Goal: Task Accomplishment & Management: Complete application form

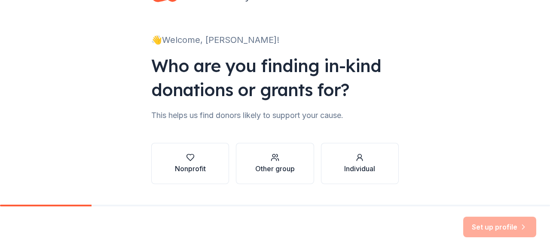
scroll to position [56, 0]
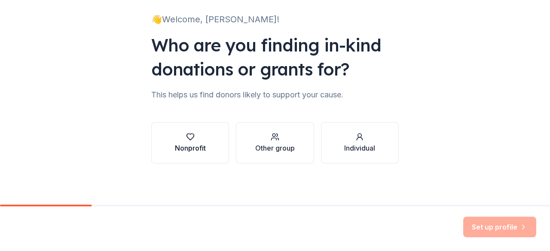
click at [191, 148] on div "Nonprofit" at bounding box center [190, 148] width 31 height 10
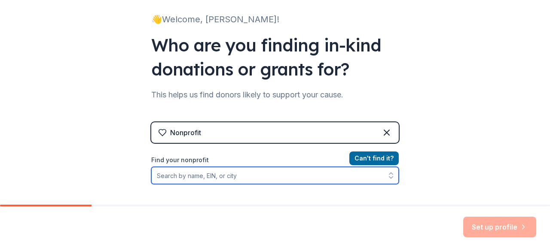
click at [222, 182] on input "Find your nonprofit" at bounding box center [275, 175] width 248 height 17
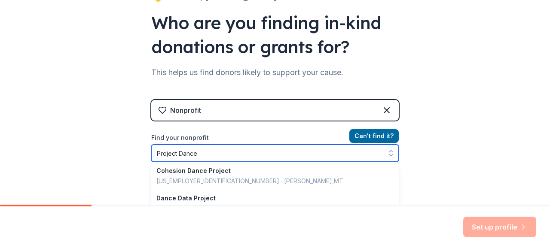
scroll to position [242, 0]
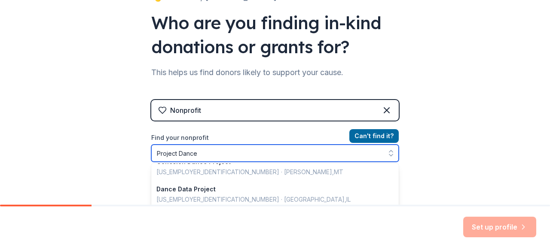
drag, startPoint x: 395, startPoint y: 178, endPoint x: 395, endPoint y: 208, distance: 30.1
click at [395, 208] on div "👋 Welcome, [PERSON_NAME]! Who are you finding in-kind donations or grants for? …" at bounding box center [275, 125] width 550 height 251
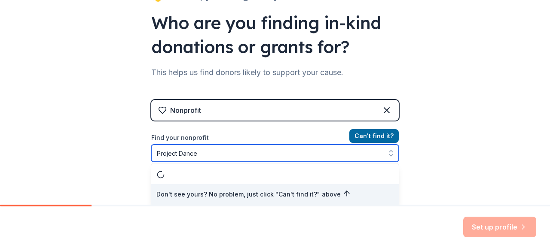
scroll to position [0, 0]
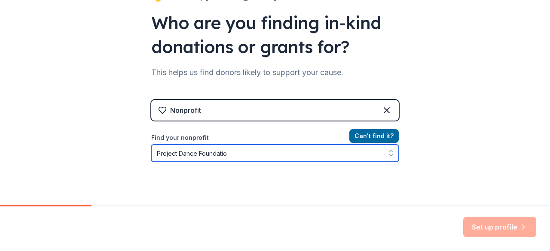
type input "Project Dance Foundation"
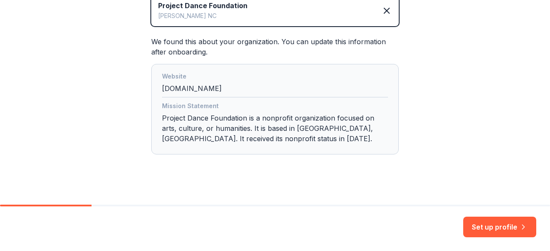
scroll to position [222, 0]
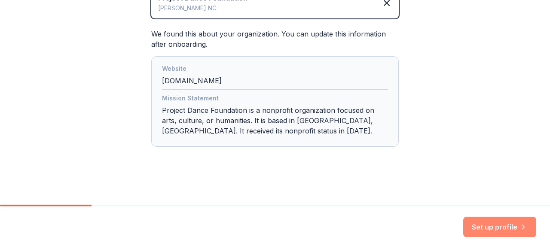
click at [503, 233] on button "Set up profile" at bounding box center [499, 227] width 73 height 21
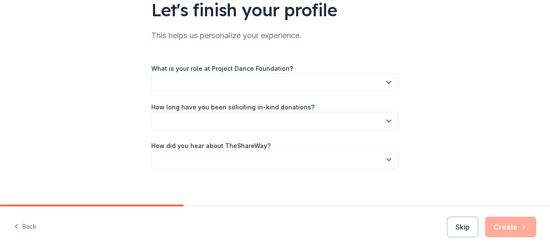
scroll to position [76, 0]
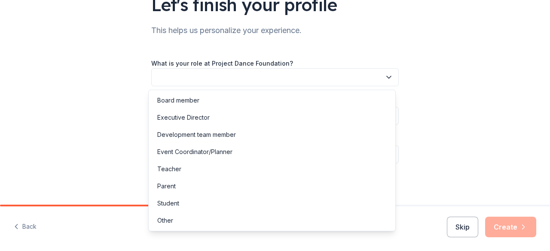
click at [388, 80] on icon "button" at bounding box center [389, 77] width 9 height 9
click at [167, 221] on div "Other" at bounding box center [165, 221] width 16 height 10
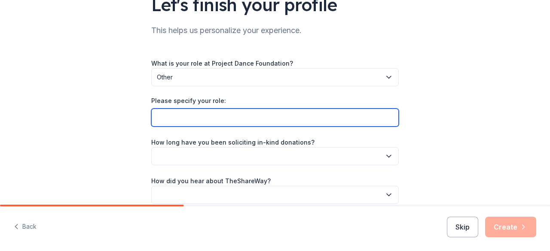
click at [207, 122] on input "Please specify your role:" at bounding box center [275, 118] width 248 height 18
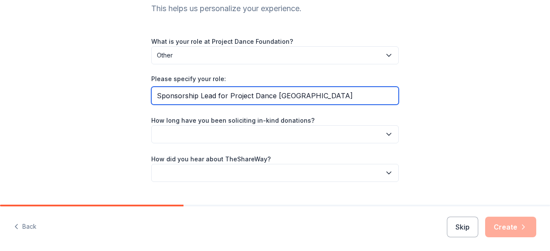
scroll to position [115, 0]
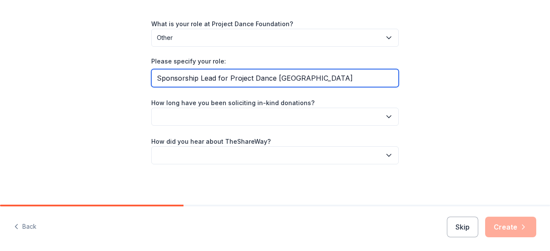
type input "Sponsorship Lead for Project Dance [GEOGRAPHIC_DATA]"
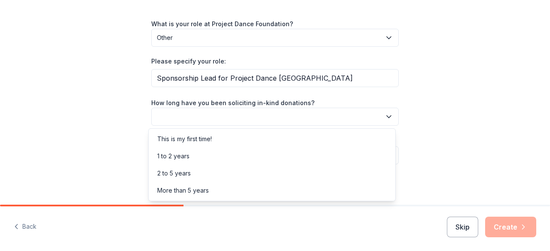
click at [387, 113] on icon "button" at bounding box center [389, 117] width 9 height 9
click at [262, 137] on div "This is my first time!" at bounding box center [271, 139] width 243 height 17
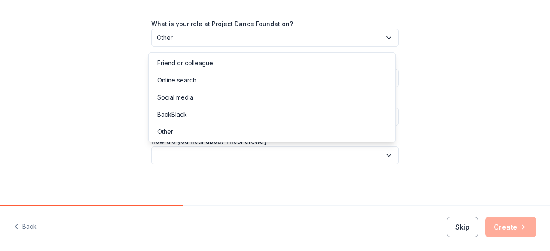
click at [386, 158] on icon "button" at bounding box center [389, 155] width 9 height 9
click at [196, 83] on div "Online search" at bounding box center [271, 80] width 243 height 17
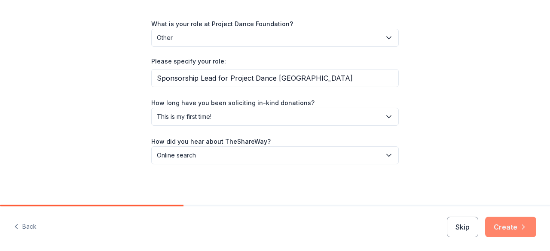
click at [514, 227] on button "Create" at bounding box center [510, 227] width 51 height 21
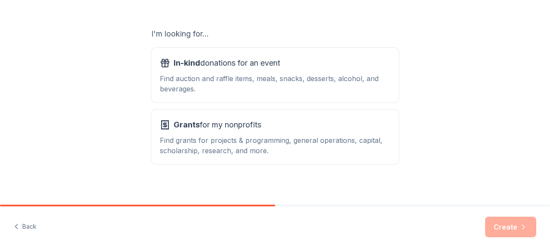
scroll to position [142, 0]
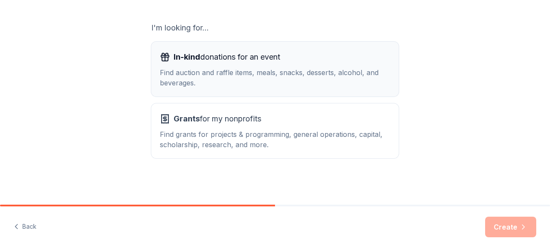
click at [285, 78] on div "Find auction and raffle items, meals, snacks, desserts, alcohol, and beverages." at bounding box center [275, 77] width 230 height 21
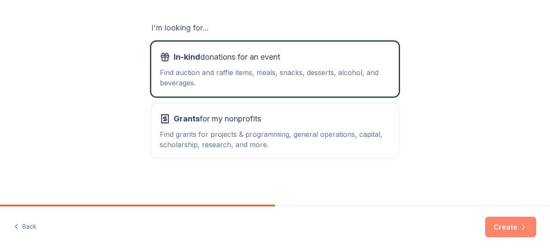
click at [521, 230] on icon "button" at bounding box center [523, 227] width 9 height 9
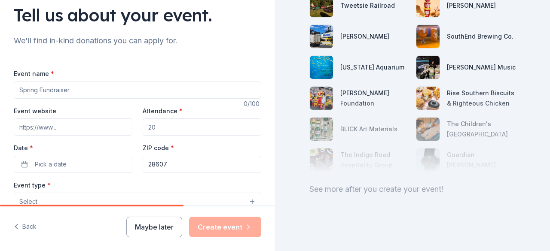
scroll to position [77, 0]
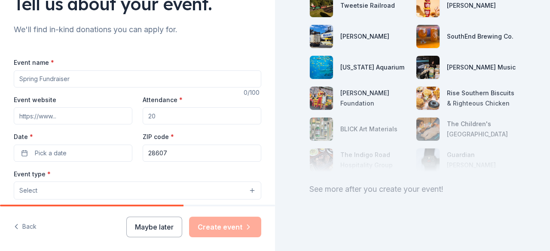
click at [200, 83] on input "Event name *" at bounding box center [138, 78] width 248 height 17
type input "Project Dance [GEOGRAPHIC_DATA]"
click at [111, 119] on input "Event website" at bounding box center [73, 115] width 119 height 17
type input "[DOMAIN_NAME]"
click at [162, 117] on input "Attendance *" at bounding box center [202, 115] width 119 height 17
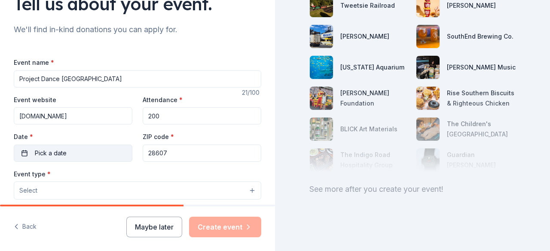
type input "200"
click at [68, 149] on button "Pick a date" at bounding box center [73, 153] width 119 height 17
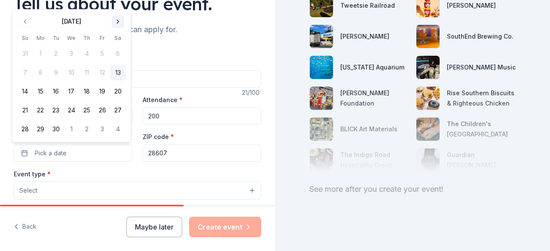
click at [122, 21] on button "Go to next month" at bounding box center [118, 21] width 12 height 12
click at [23, 131] on button "26" at bounding box center [24, 129] width 15 height 15
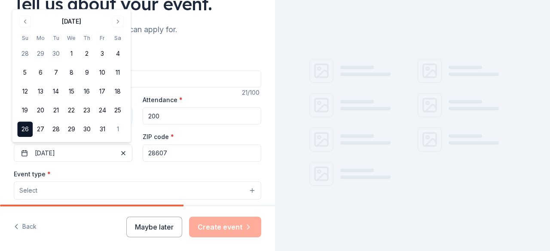
scroll to position [138, 0]
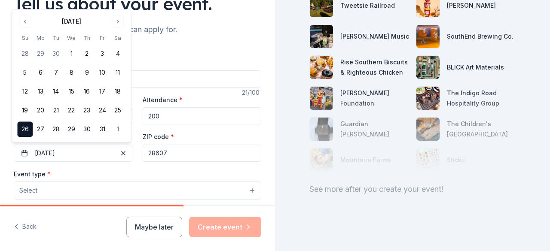
click at [187, 154] on input "28607" at bounding box center [202, 153] width 119 height 17
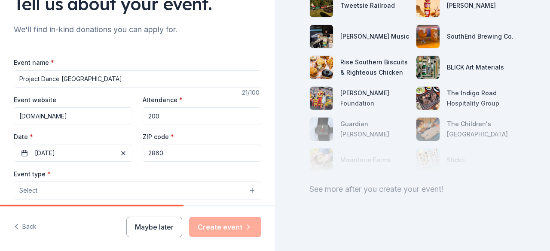
scroll to position [0, 0]
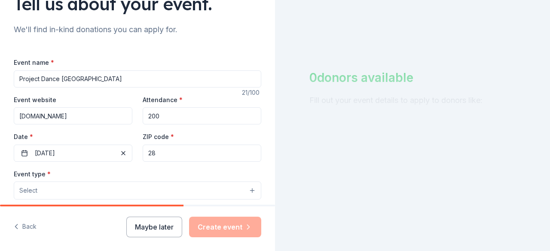
type input "2"
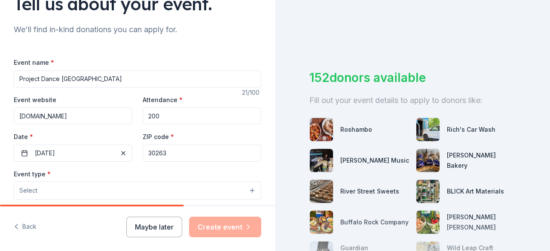
type input "30263"
click at [101, 188] on button "Select" at bounding box center [138, 191] width 248 height 18
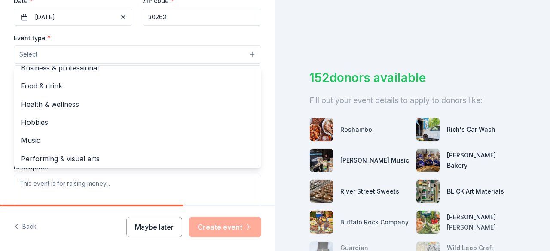
scroll to position [28, 0]
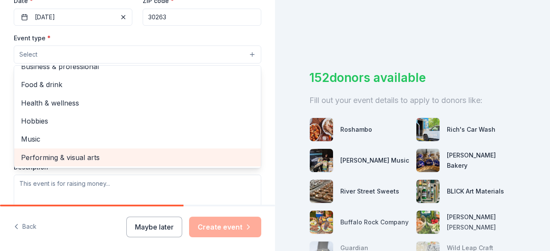
click at [90, 162] on span "Performing & visual arts" at bounding box center [137, 157] width 233 height 11
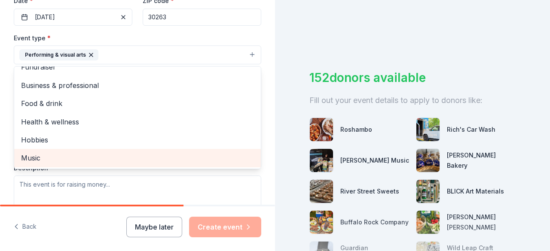
scroll to position [10, 0]
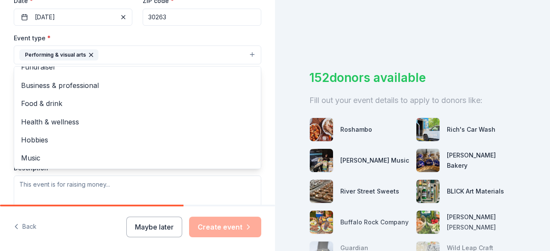
click at [265, 36] on div "Tell us about your event. We'll find in-kind donations you can apply for. Event…" at bounding box center [137, 73] width 275 height 573
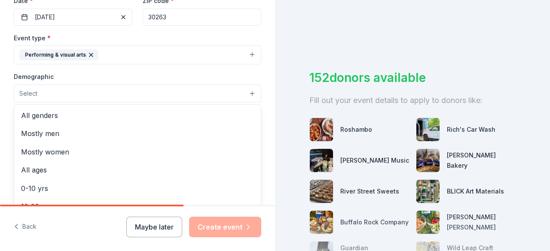
click at [189, 92] on button "Select" at bounding box center [138, 94] width 248 height 18
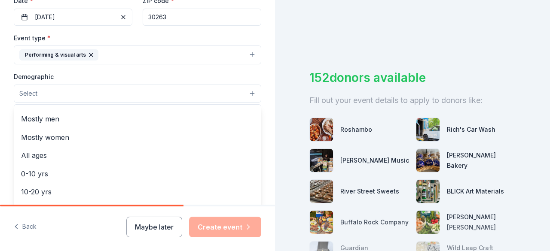
scroll to position [14, 0]
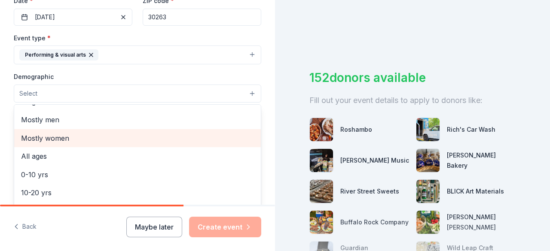
click at [70, 135] on span "Mostly women" at bounding box center [137, 138] width 233 height 11
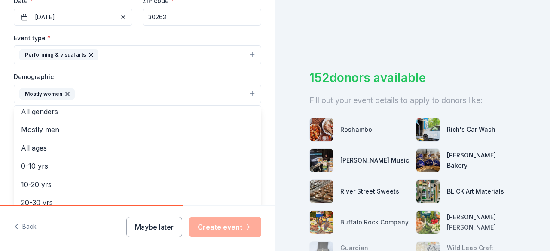
scroll to position [0, 0]
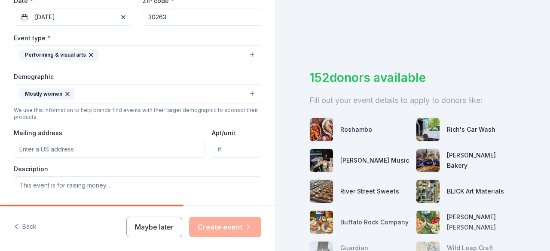
click at [64, 91] on icon "button" at bounding box center [67, 94] width 7 height 7
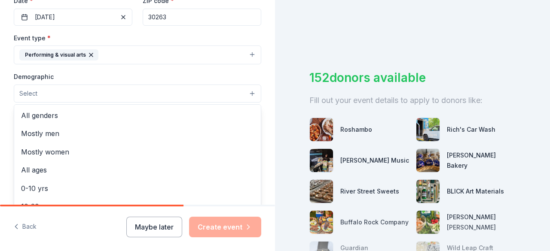
click at [242, 91] on button "Select" at bounding box center [138, 94] width 248 height 18
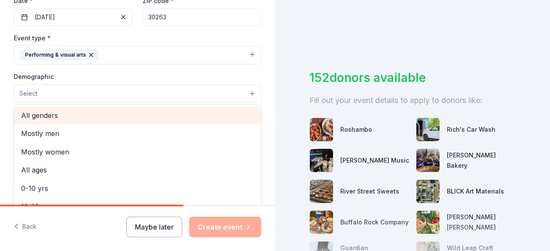
click at [72, 111] on span "All genders" at bounding box center [137, 115] width 233 height 11
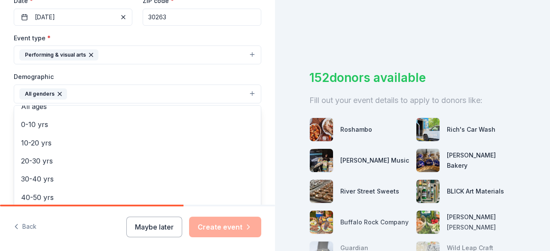
scroll to position [58, 0]
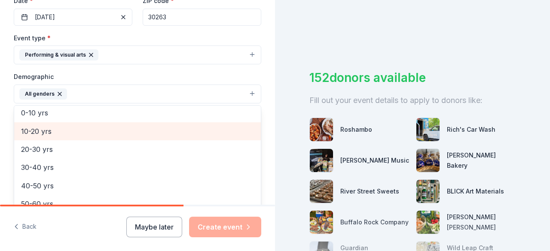
click at [52, 135] on div "10-20 yrs" at bounding box center [137, 131] width 247 height 18
click at [47, 135] on div "20-30 yrs" at bounding box center [137, 131] width 247 height 18
click at [51, 131] on span "30-40 yrs" at bounding box center [137, 131] width 233 height 11
click at [51, 131] on span "40-50 yrs" at bounding box center [137, 131] width 233 height 11
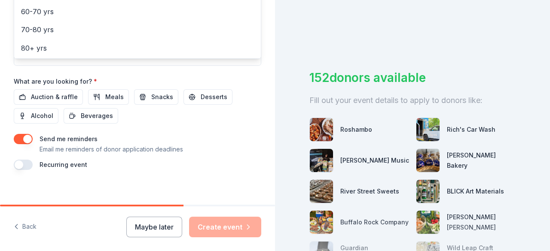
scroll to position [380, 0]
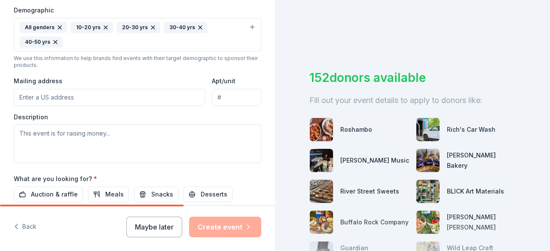
scroll to position [309, 0]
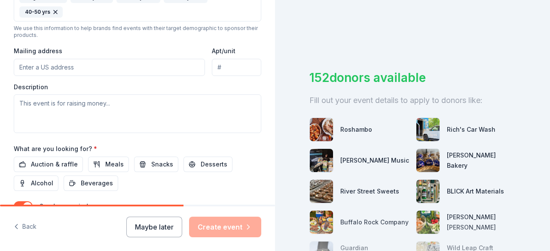
click at [168, 67] on input "Mailing address" at bounding box center [109, 67] width 191 height 17
type input "[STREET_ADDRESS]"
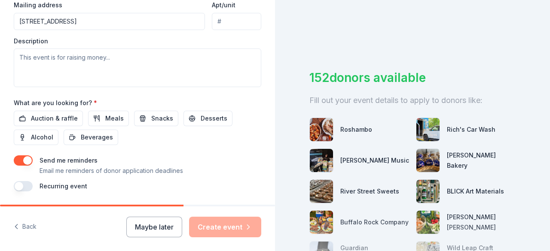
scroll to position [352, 0]
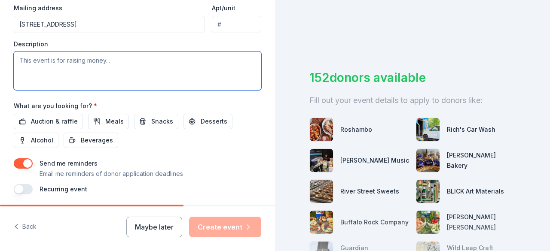
click at [99, 66] on textarea at bounding box center [138, 71] width 248 height 39
paste textarea "Project Dance® is a movement of dancers seeking to positively impact culture th…"
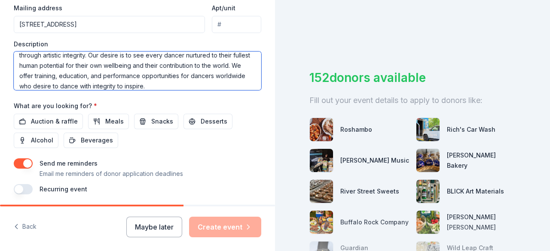
scroll to position [380, 0]
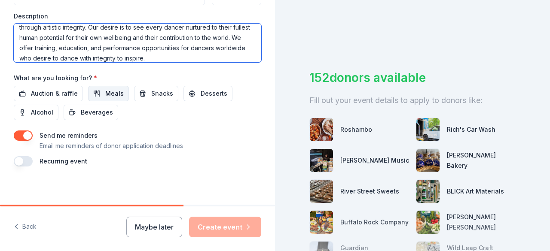
type textarea "Project Dance® is a movement of dancers seeking to positively impact culture th…"
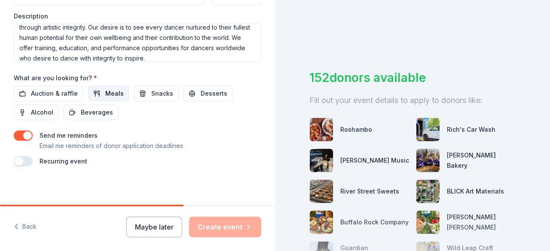
click at [106, 95] on span "Meals" at bounding box center [114, 94] width 18 height 10
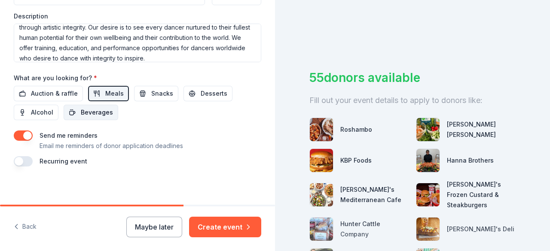
click at [100, 109] on span "Beverages" at bounding box center [97, 112] width 32 height 10
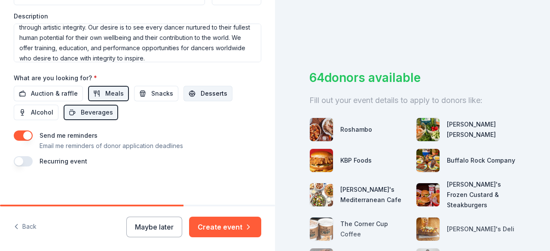
click at [201, 91] on span "Desserts" at bounding box center [214, 94] width 27 height 10
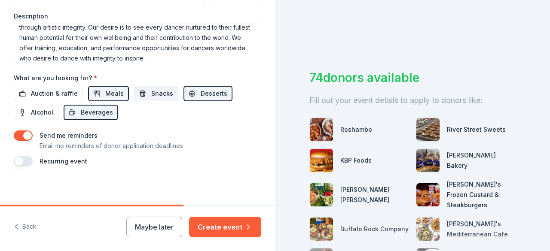
click at [166, 89] on span "Snacks" at bounding box center [162, 94] width 22 height 10
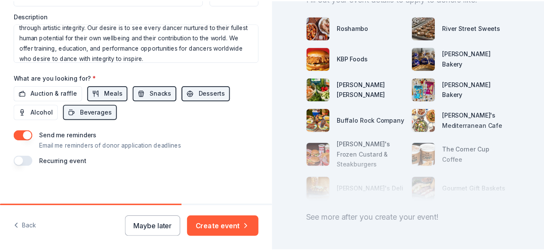
scroll to position [138, 0]
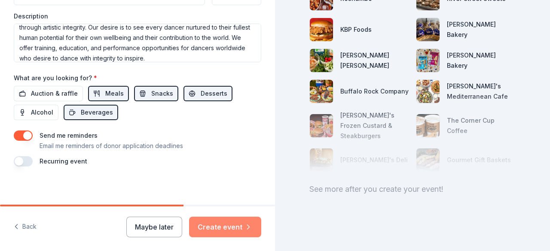
click at [239, 229] on button "Create event" at bounding box center [225, 227] width 72 height 21
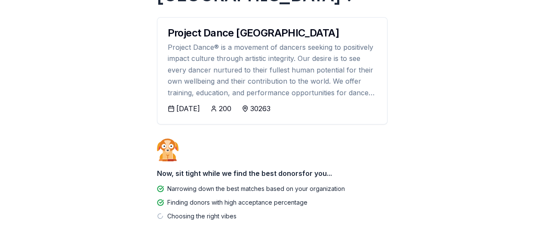
scroll to position [122, 0]
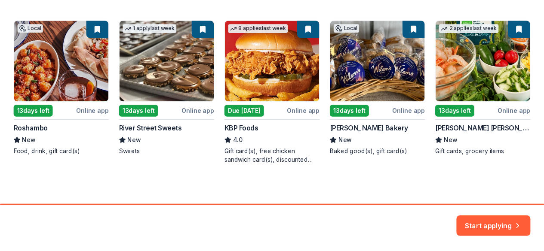
scroll to position [156, 0]
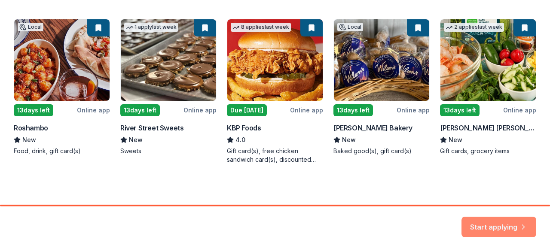
click at [490, 227] on button "Start applying" at bounding box center [499, 222] width 75 height 21
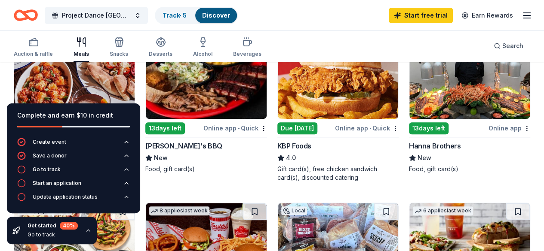
scroll to position [120, 0]
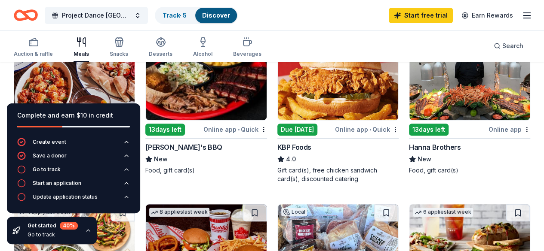
click at [86, 234] on icon "button" at bounding box center [88, 230] width 7 height 7
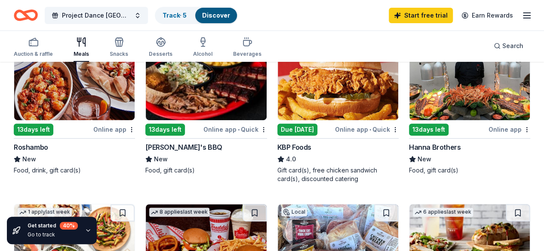
click at [86, 234] on icon "button" at bounding box center [88, 230] width 7 height 7
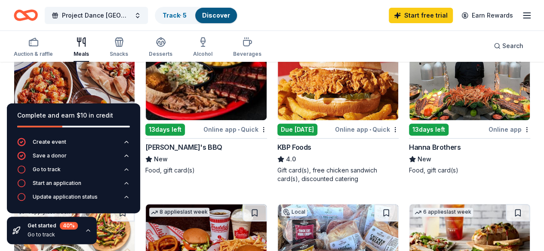
click at [86, 234] on icon "button" at bounding box center [88, 230] width 7 height 7
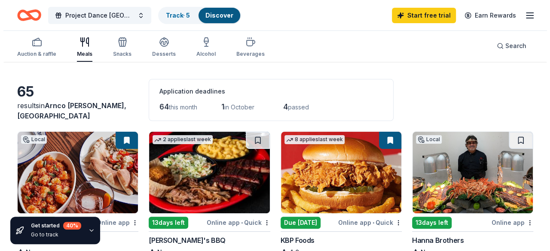
scroll to position [0, 0]
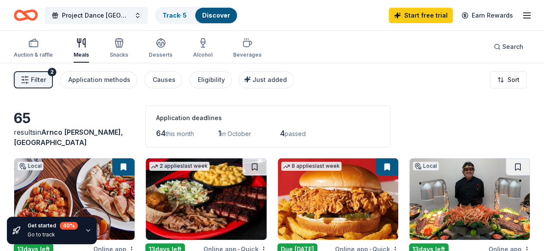
click at [78, 143] on span "Arnco [PERSON_NAME], [GEOGRAPHIC_DATA]" at bounding box center [68, 137] width 109 height 19
click at [80, 143] on span "Arnco [PERSON_NAME], [GEOGRAPHIC_DATA]" at bounding box center [68, 137] width 109 height 19
click at [105, 143] on div "results in [GEOGRAPHIC_DATA][PERSON_NAME], [GEOGRAPHIC_DATA]" at bounding box center [74, 137] width 121 height 21
drag, startPoint x: 88, startPoint y: 141, endPoint x: 352, endPoint y: 86, distance: 270.2
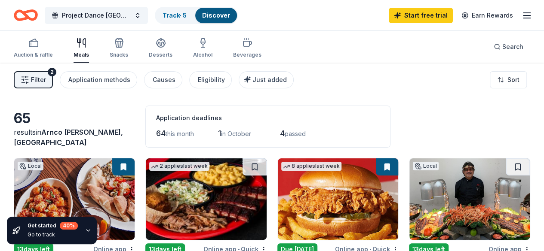
click at [352, 86] on div "Filter 2 Application methods Causes Eligibility Just added Sort" at bounding box center [272, 80] width 544 height 34
click at [46, 79] on span "Filter" at bounding box center [38, 80] width 15 height 10
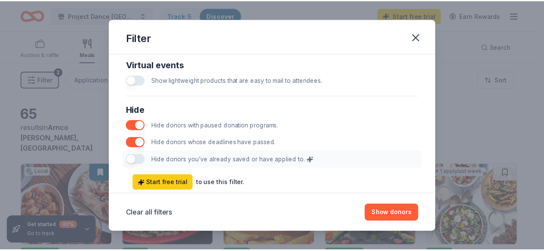
scroll to position [482, 0]
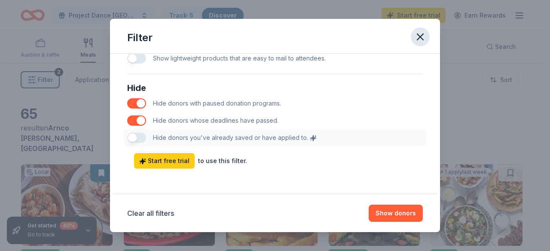
click at [426, 31] on icon "button" at bounding box center [420, 37] width 12 height 12
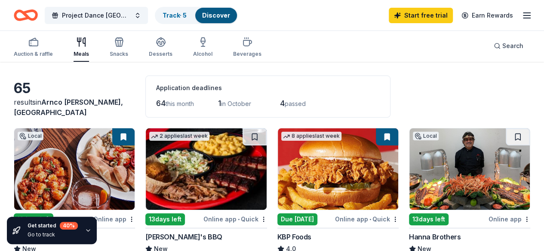
scroll to position [0, 0]
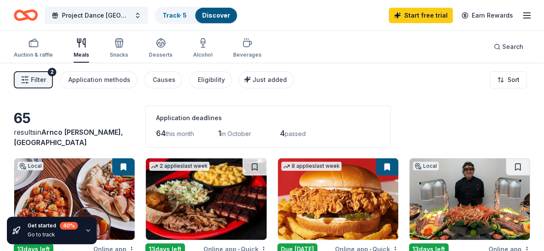
click at [521, 15] on icon "button" at bounding box center [526, 15] width 10 height 10
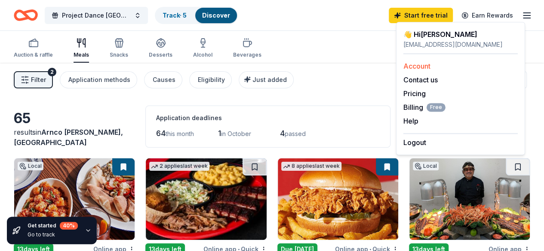
click at [422, 69] on link "Account" at bounding box center [416, 66] width 27 height 9
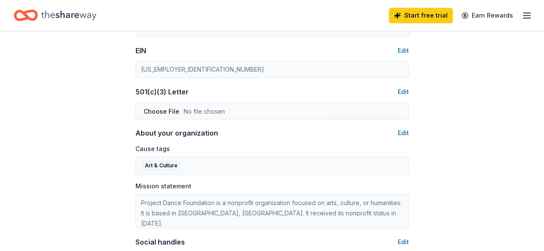
scroll to position [435, 0]
